Goal: Task Accomplishment & Management: Manage account settings

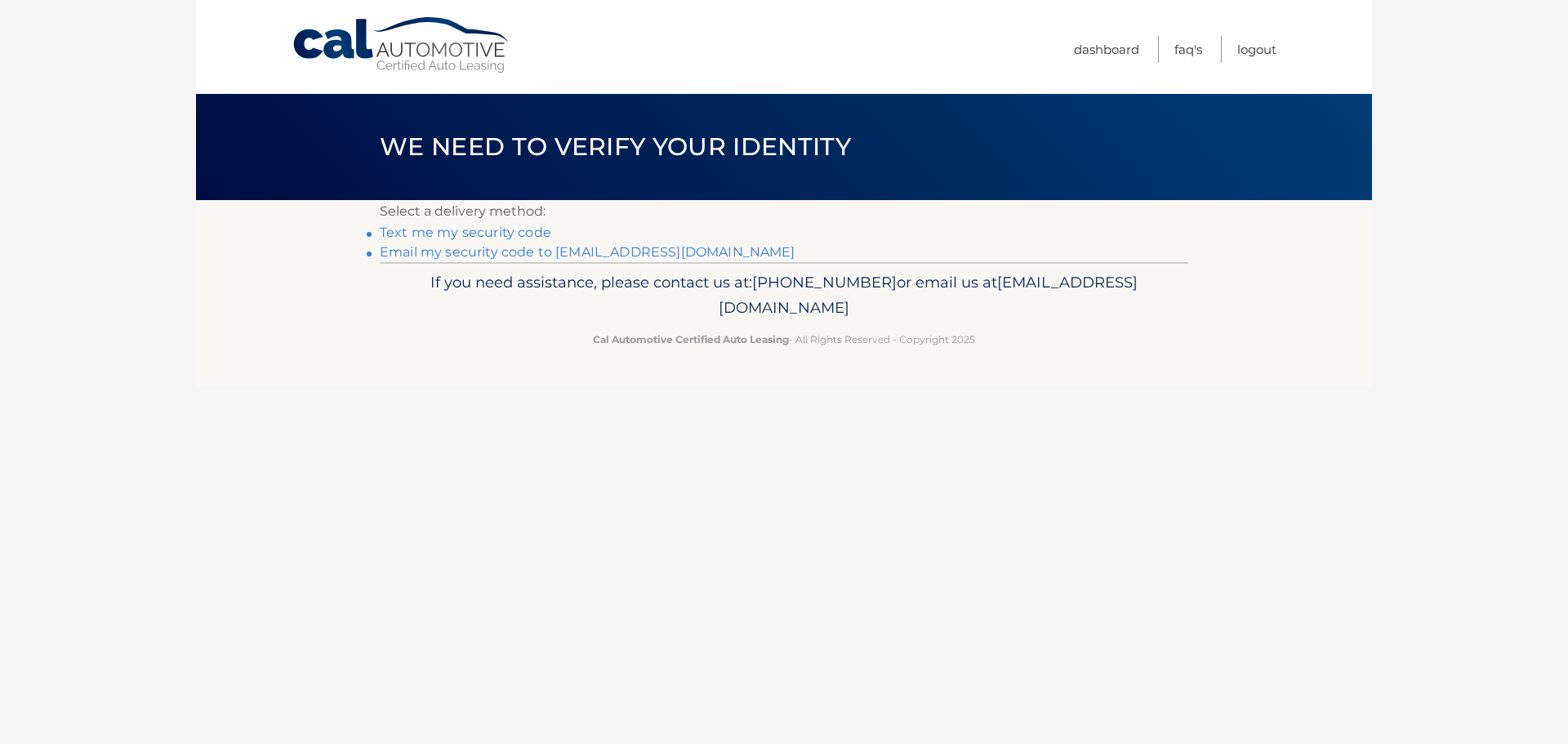
click at [563, 257] on link "Email my security code to m*********@calautomotive.com" at bounding box center [587, 252] width 416 height 15
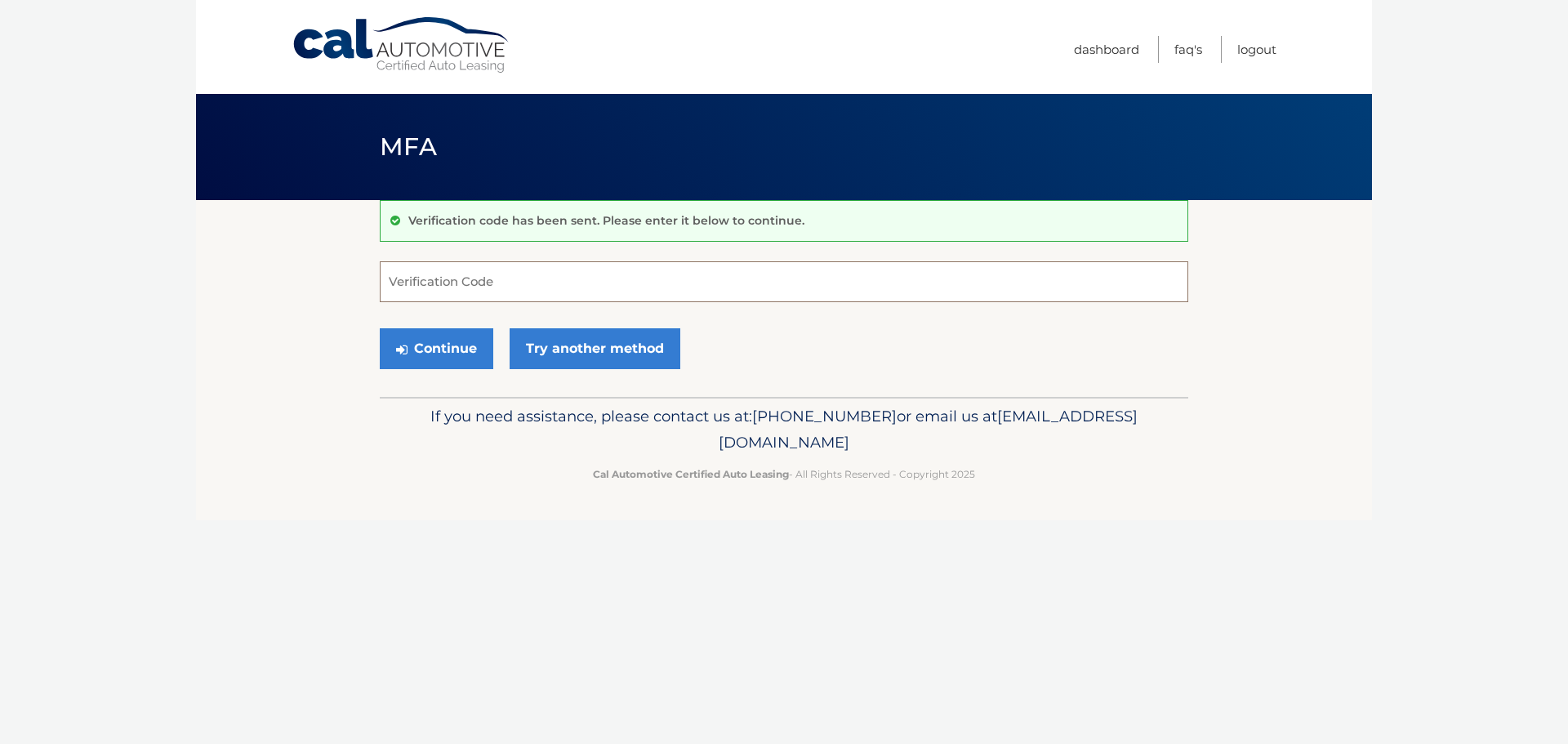
click at [434, 286] on input "Verification Code" at bounding box center [784, 282] width 809 height 41
type input "953393"
click at [380, 328] on button "Continue" at bounding box center [436, 349] width 114 height 41
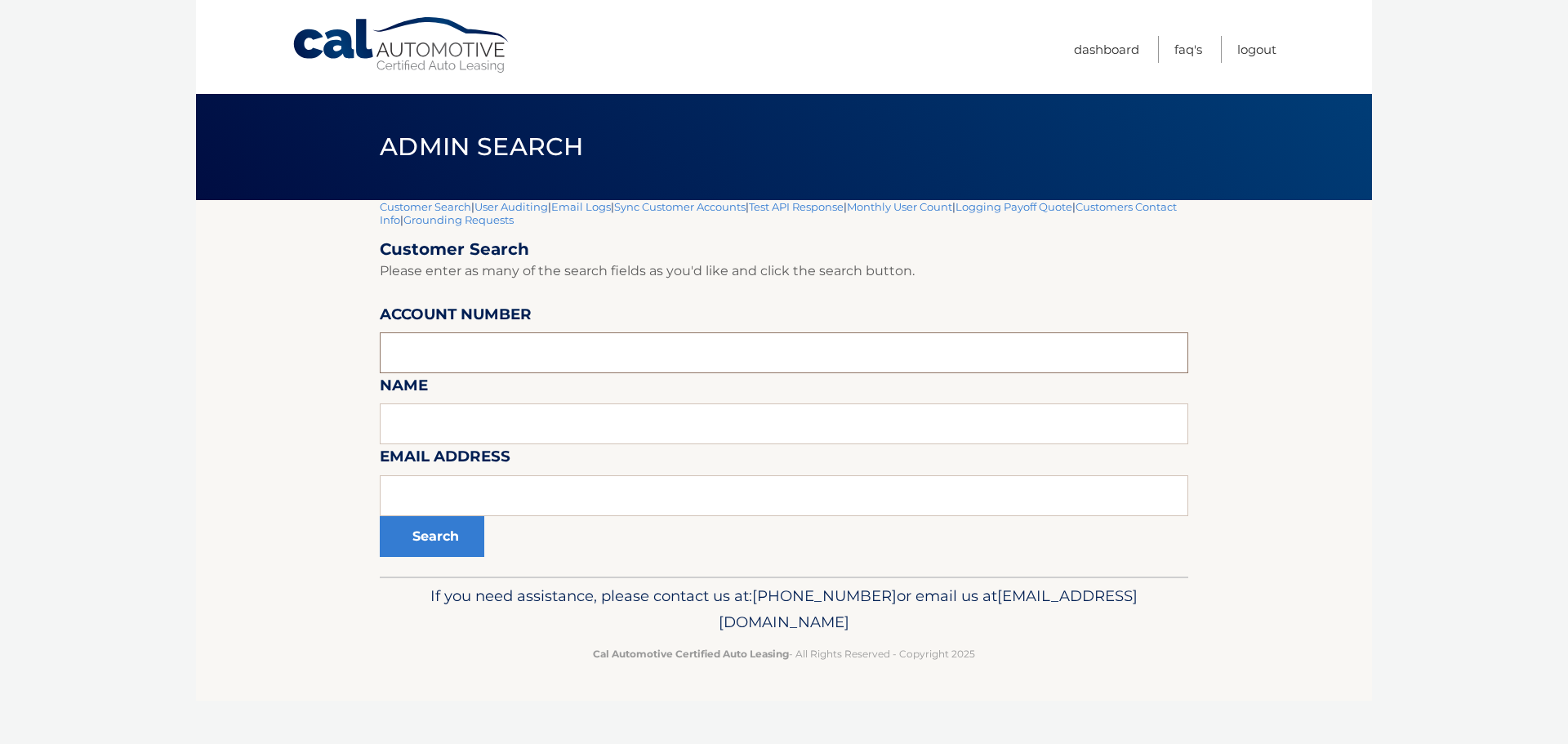
click at [497, 349] on input "text" at bounding box center [784, 353] width 809 height 41
type input "44455532357"
click at [421, 529] on button "Search" at bounding box center [432, 537] width 104 height 41
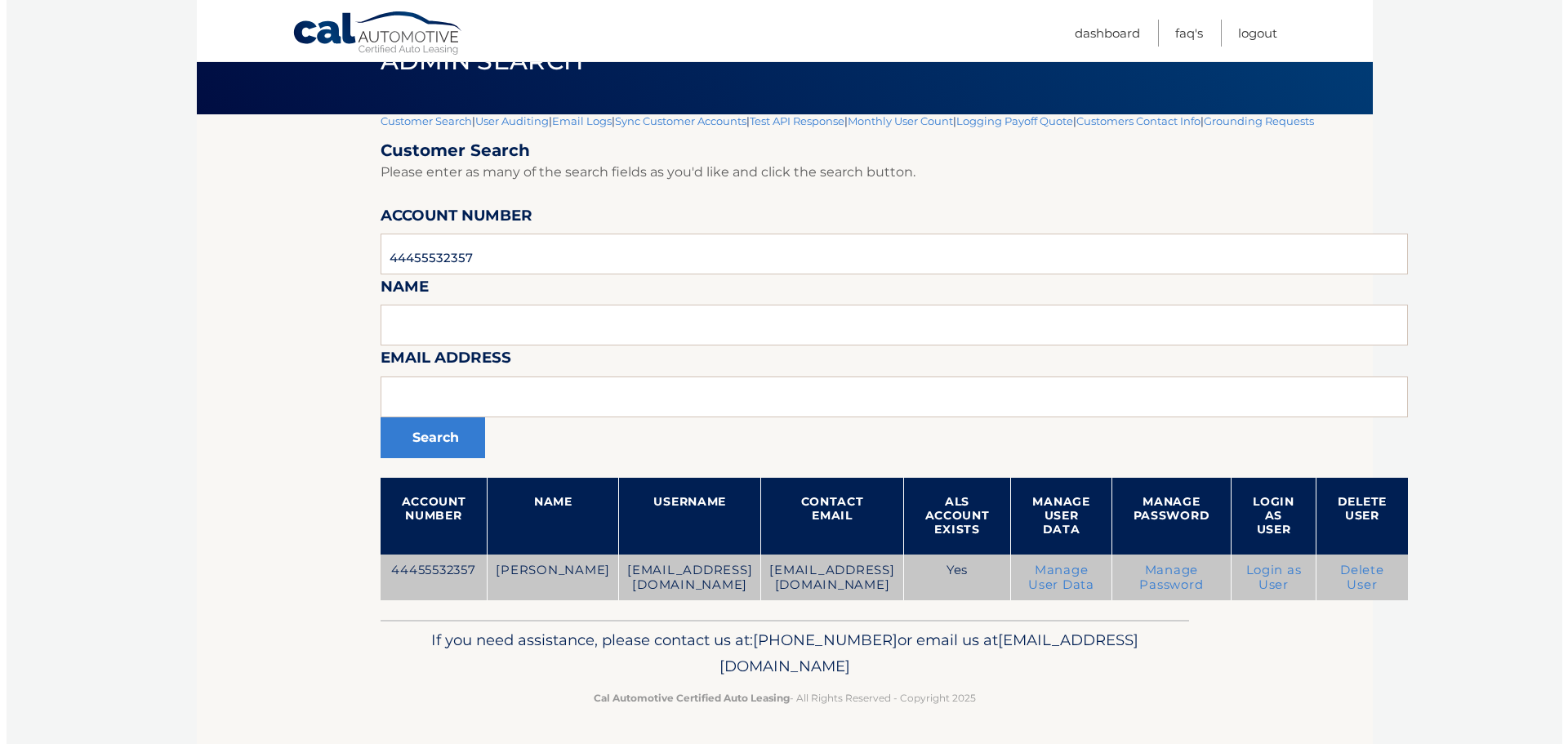
scroll to position [99, 0]
click at [1334, 577] on link "Delete User" at bounding box center [1356, 577] width 44 height 29
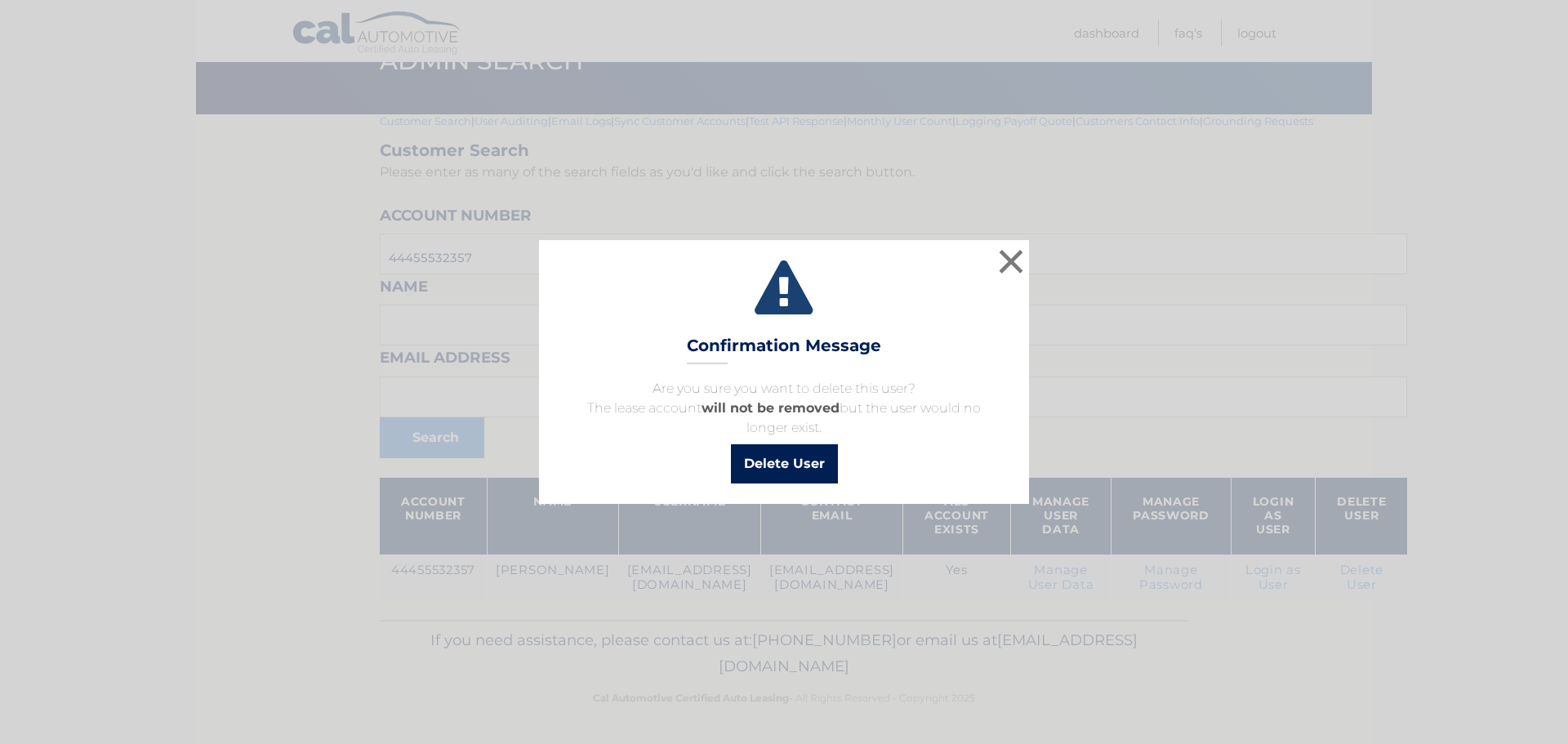
click at [796, 464] on button "Delete User" at bounding box center [784, 464] width 107 height 39
